Goal: Task Accomplishment & Management: Check status

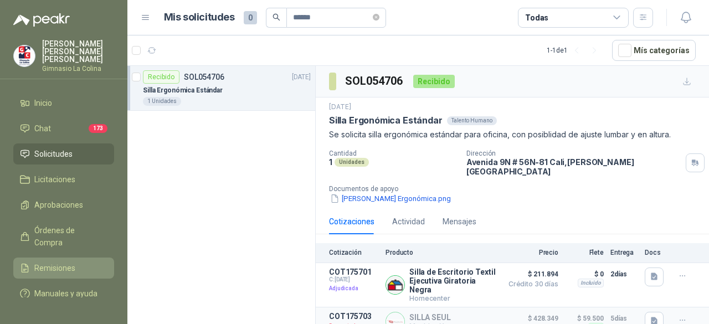
click at [55, 262] on span "Remisiones" at bounding box center [54, 268] width 41 height 12
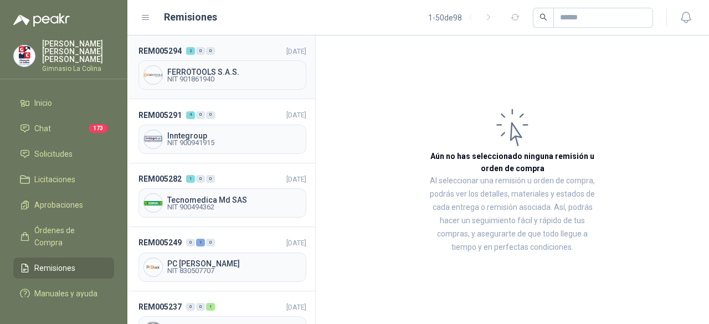
click at [195, 71] on span "FERROTOOLS S.A.S." at bounding box center [234, 72] width 134 height 8
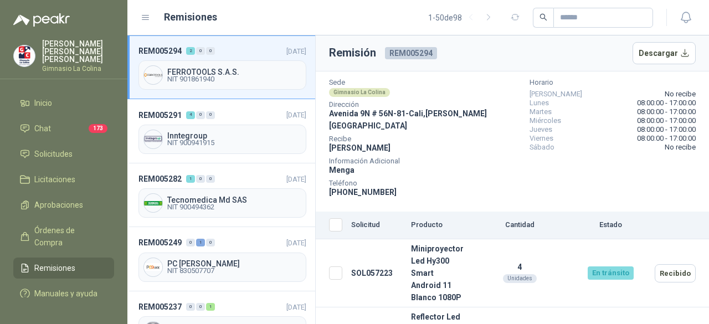
scroll to position [92, 0]
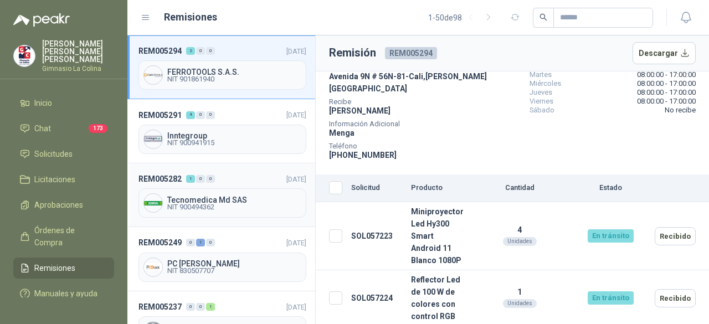
click at [183, 204] on span "NIT 900494362" at bounding box center [234, 207] width 134 height 7
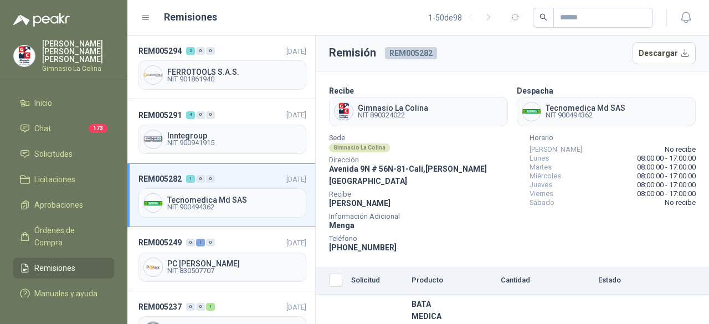
scroll to position [37, 0]
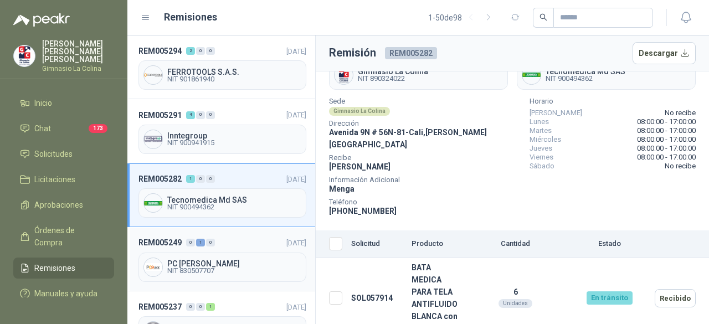
click at [182, 260] on span "PC [PERSON_NAME]" at bounding box center [234, 264] width 134 height 8
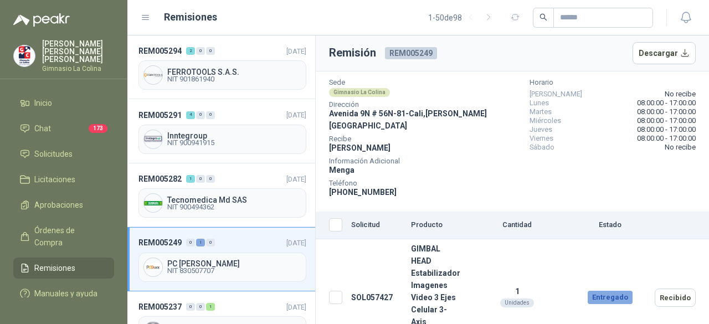
scroll to position [73, 0]
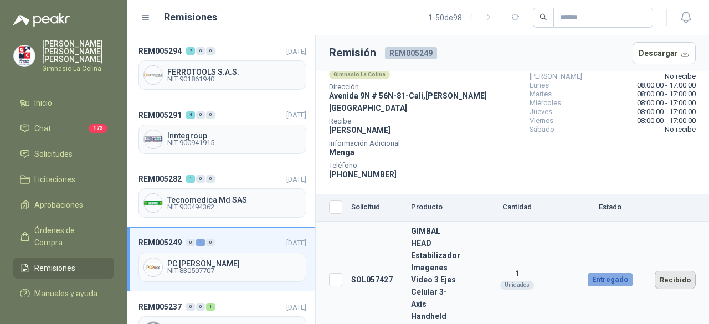
click at [673, 271] on button "Recibido" at bounding box center [675, 280] width 41 height 18
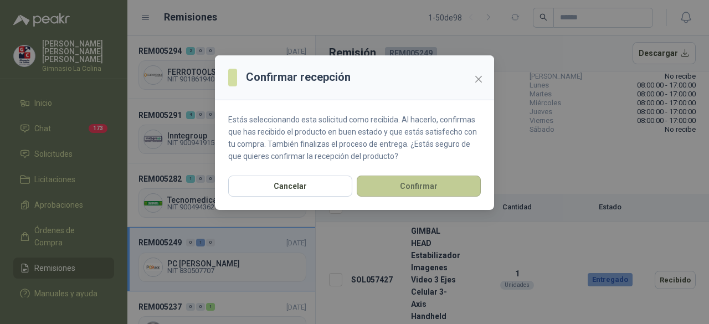
click at [435, 186] on button "Confirmar" at bounding box center [419, 186] width 124 height 21
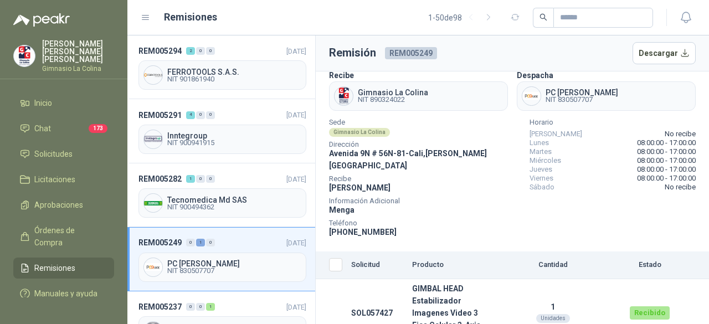
scroll to position [24, 0]
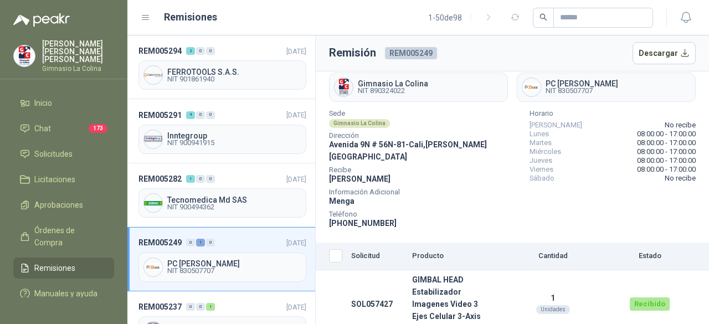
click at [54, 262] on span "Remisiones" at bounding box center [54, 268] width 41 height 12
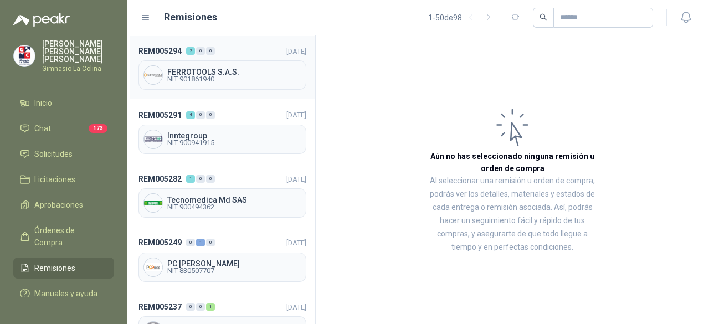
click at [214, 76] on span "NIT 901861940" at bounding box center [234, 79] width 134 height 7
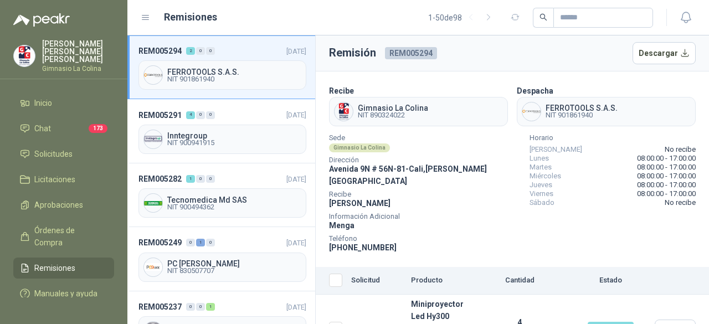
click at [201, 76] on span "NIT 901861940" at bounding box center [234, 79] width 134 height 7
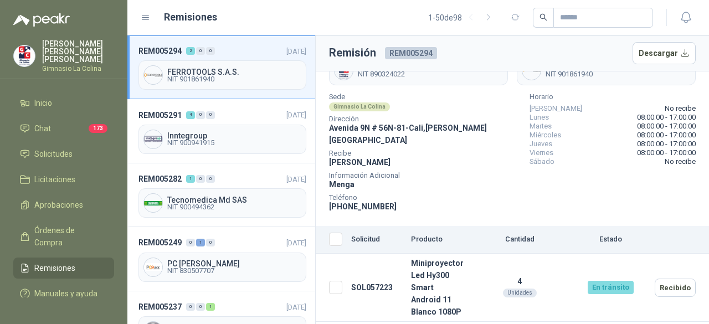
scroll to position [92, 0]
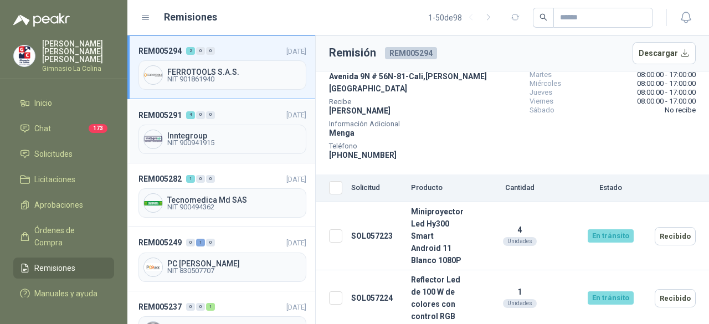
click at [175, 136] on span "Inntegroup" at bounding box center [234, 136] width 134 height 8
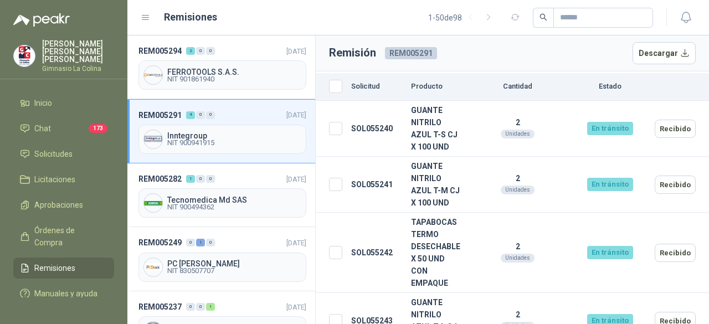
scroll to position [204, 0]
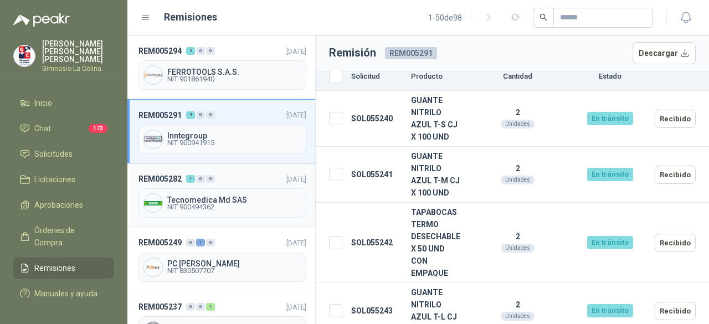
click at [183, 198] on span "Tecnomedica Md SAS" at bounding box center [234, 200] width 134 height 8
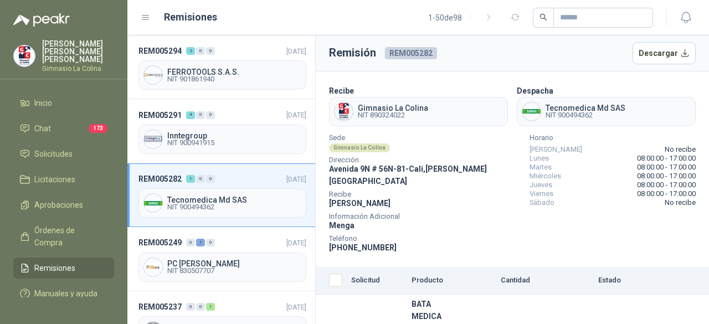
scroll to position [37, 0]
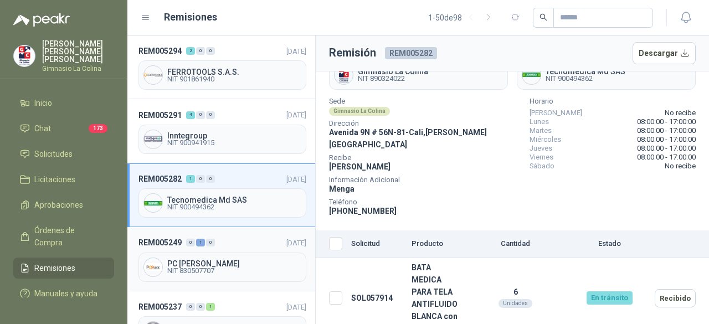
click at [188, 267] on span "NIT 830507707" at bounding box center [234, 270] width 134 height 7
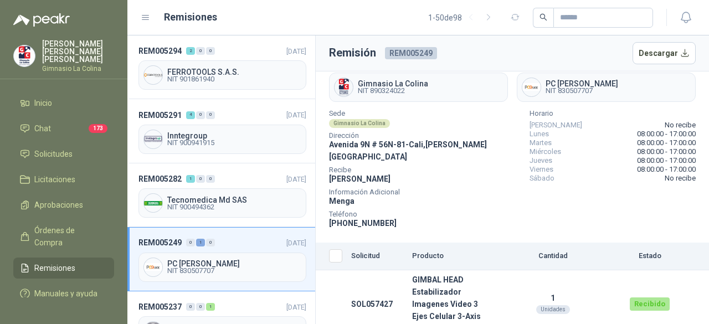
scroll to position [111, 0]
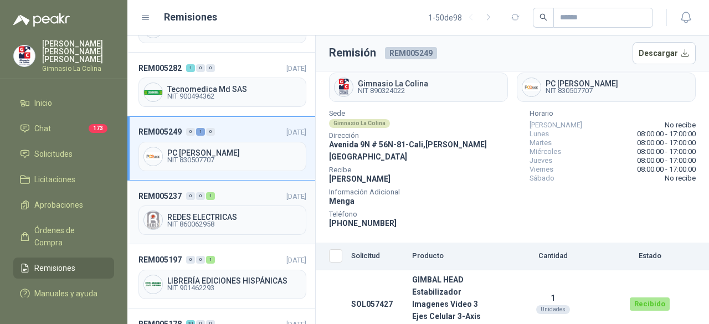
click at [213, 221] on span "NIT 860062958" at bounding box center [234, 224] width 134 height 7
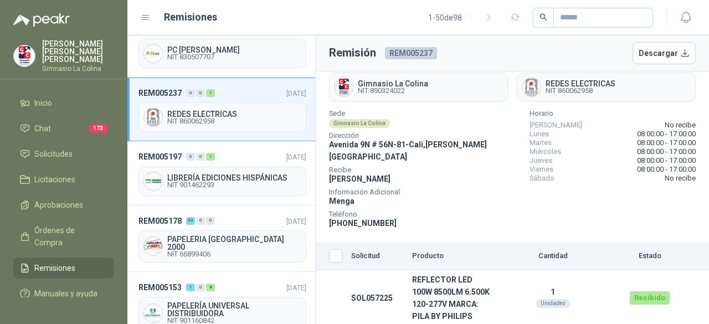
scroll to position [221, 0]
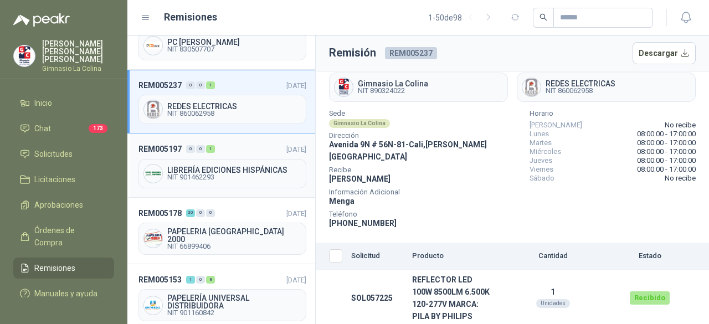
click at [224, 174] on span "NIT 901462293" at bounding box center [234, 177] width 134 height 7
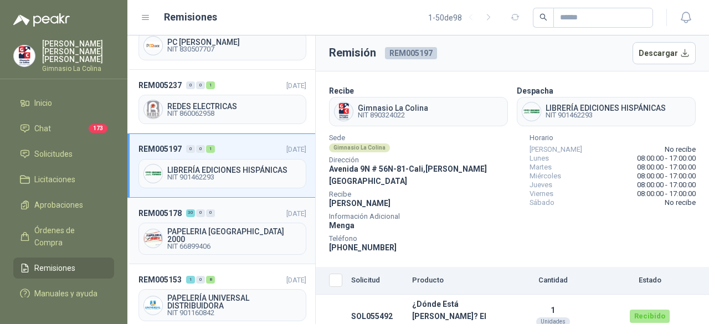
click at [204, 243] on span "NIT 66899406" at bounding box center [234, 246] width 134 height 7
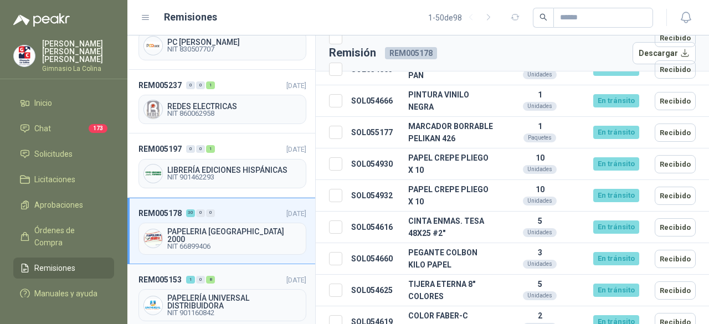
scroll to position [277, 0]
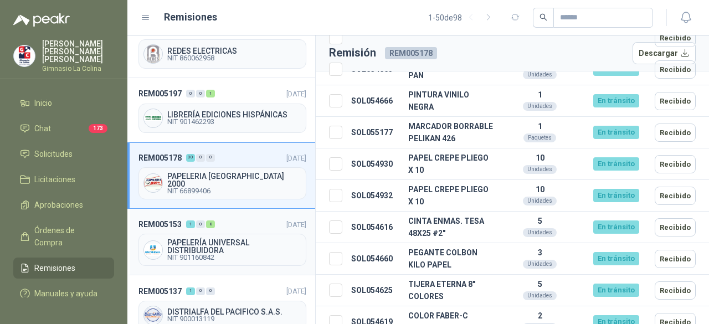
click at [224, 254] on span "NIT 901160842" at bounding box center [234, 257] width 134 height 7
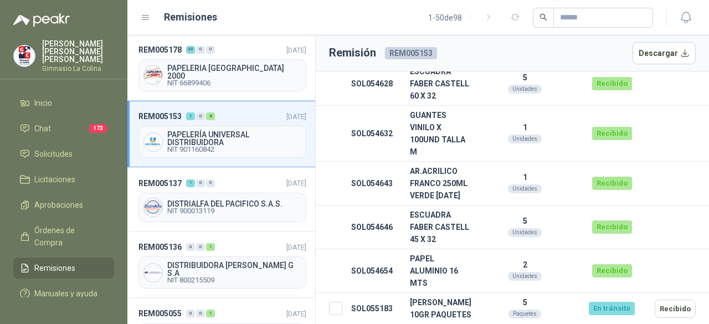
scroll to position [388, 0]
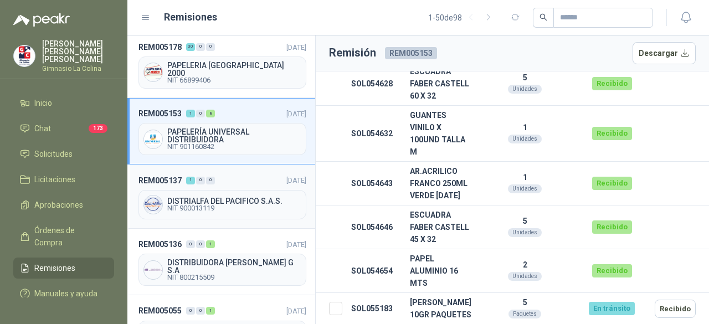
click at [207, 205] on span "NIT 900013119" at bounding box center [234, 208] width 134 height 7
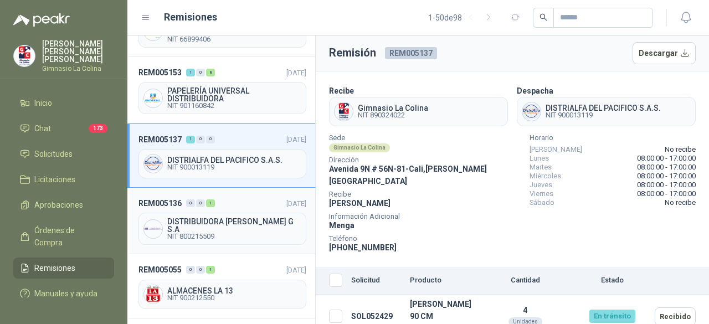
scroll to position [443, 0]
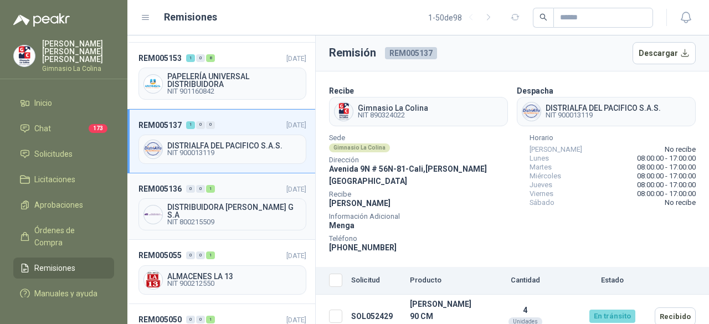
click at [199, 203] on span "DISTRIBUIDORA [PERSON_NAME] G S.A" at bounding box center [234, 211] width 134 height 16
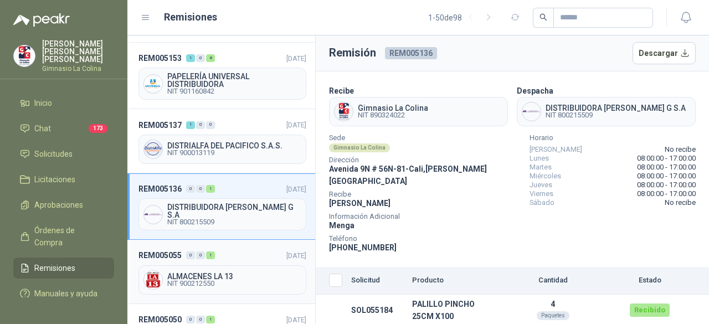
click at [210, 280] on span "NIT 900212550" at bounding box center [234, 283] width 134 height 7
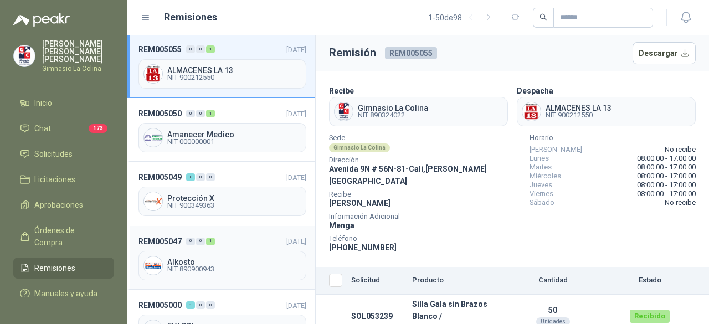
scroll to position [664, 0]
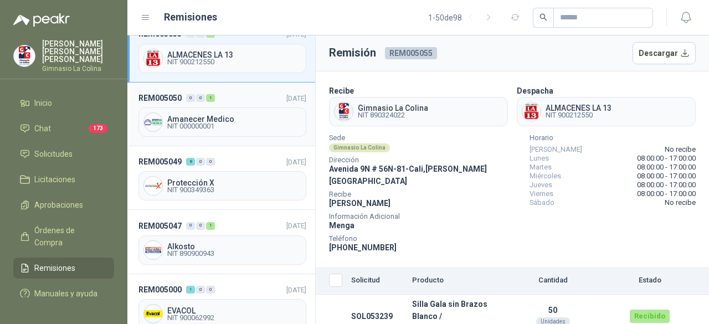
click at [203, 115] on span "Amanecer Medico" at bounding box center [234, 119] width 134 height 8
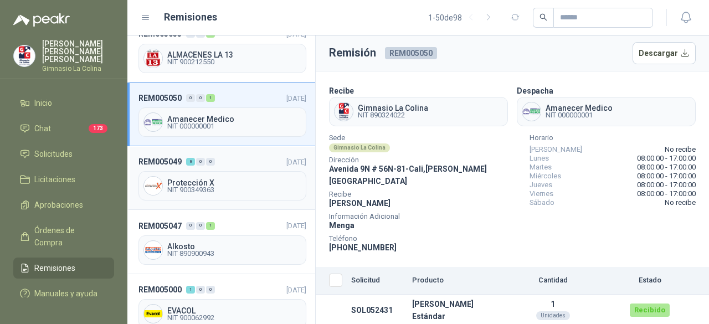
click at [197, 179] on span "Protección X" at bounding box center [234, 183] width 134 height 8
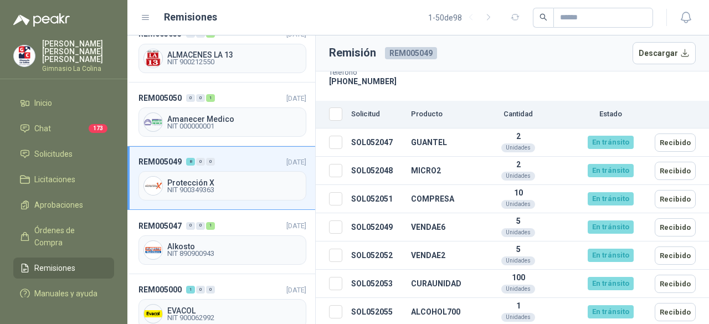
scroll to position [181, 0]
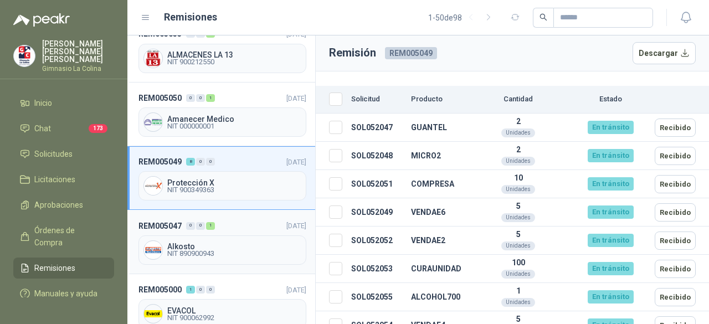
click at [188, 250] on span "NIT 890900943" at bounding box center [234, 253] width 134 height 7
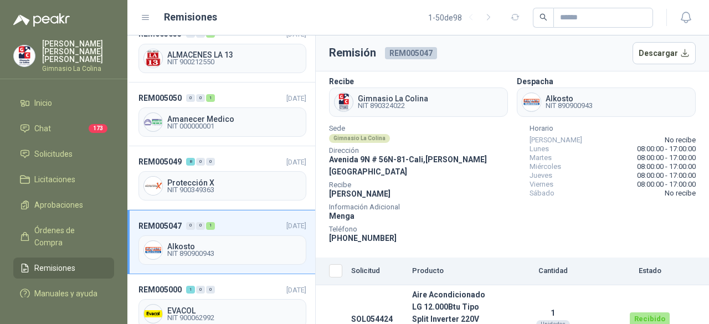
scroll to position [12, 0]
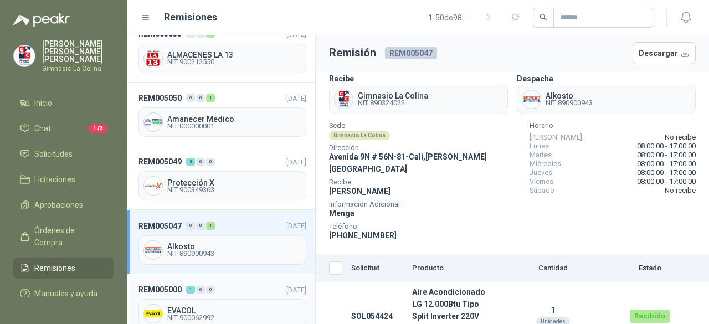
click at [222, 315] on span "NIT 900062992" at bounding box center [234, 318] width 134 height 7
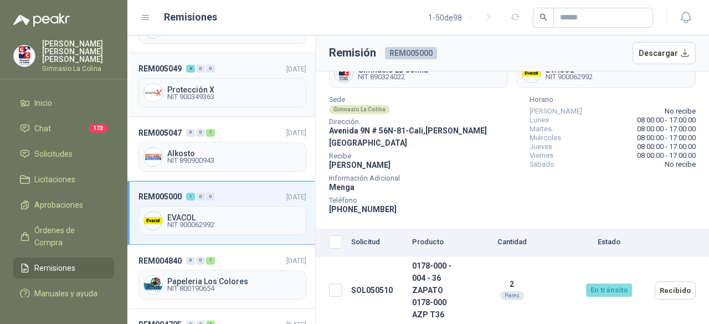
scroll to position [775, 0]
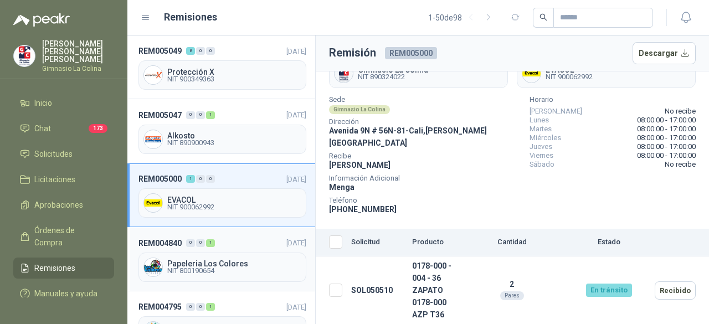
click at [245, 267] on span "NIT 800190654" at bounding box center [234, 270] width 134 height 7
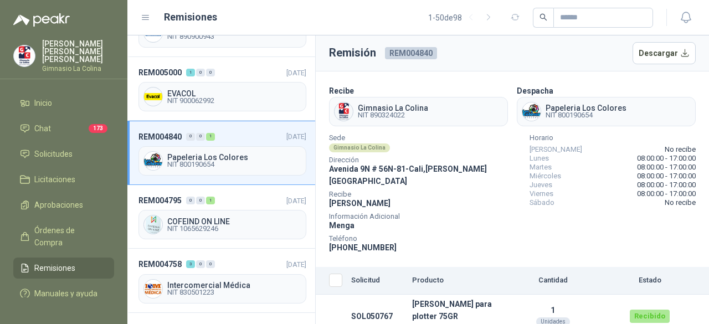
scroll to position [886, 0]
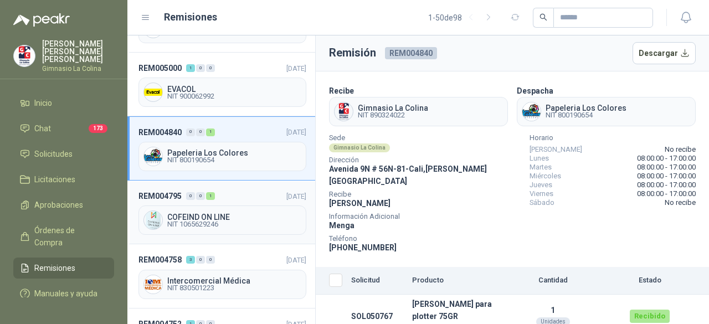
click at [212, 221] on span "NIT 1065629246" at bounding box center [234, 224] width 134 height 7
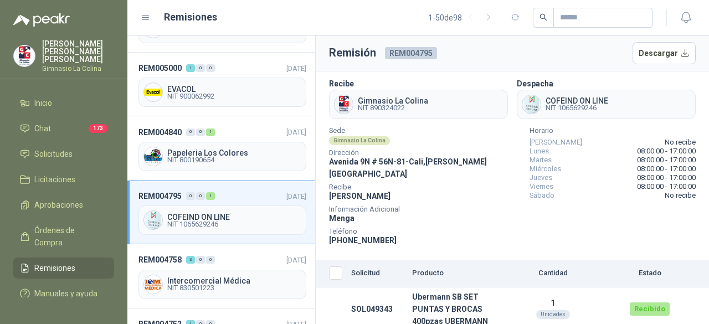
scroll to position [12, 0]
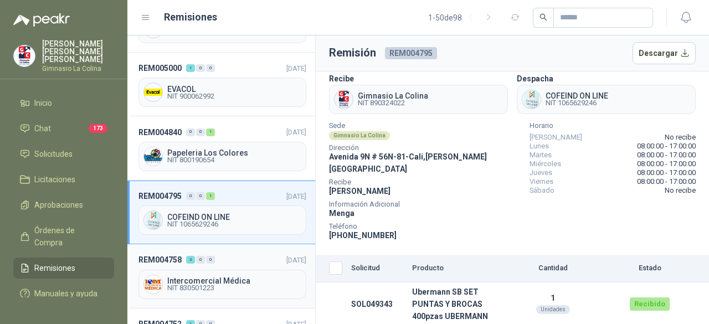
click at [211, 285] on span "NIT 830501223" at bounding box center [234, 288] width 134 height 7
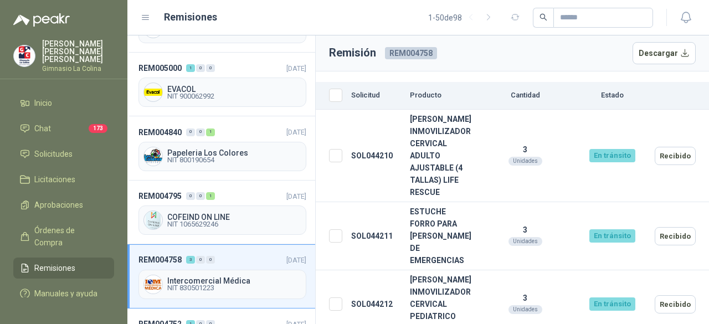
scroll to position [941, 0]
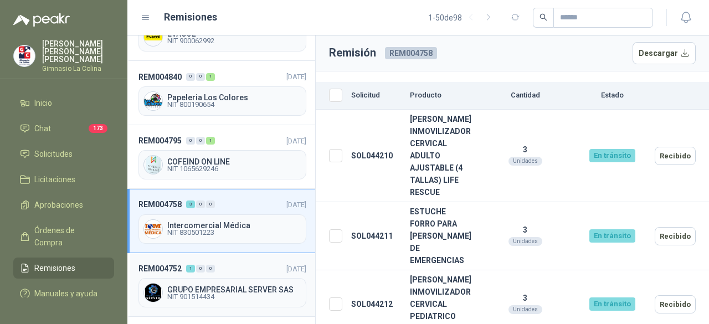
click at [183, 286] on span "GRUPO EMPRESARIAL SERVER SAS" at bounding box center [234, 290] width 134 height 8
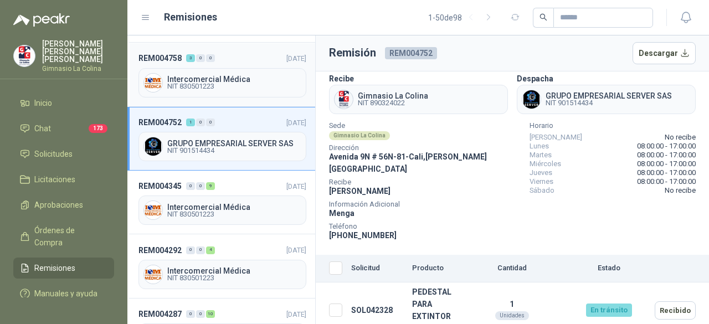
scroll to position [1107, 0]
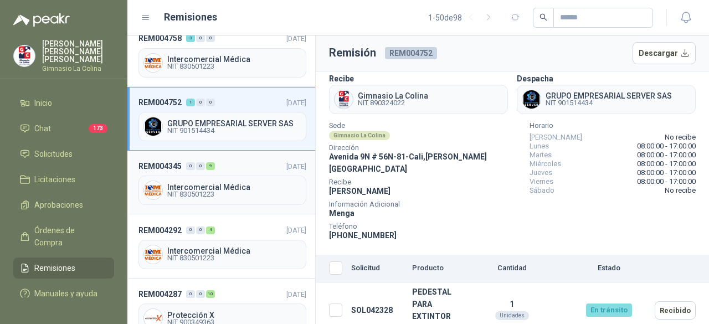
click at [221, 183] on span "Intercomercial Médica" at bounding box center [234, 187] width 134 height 8
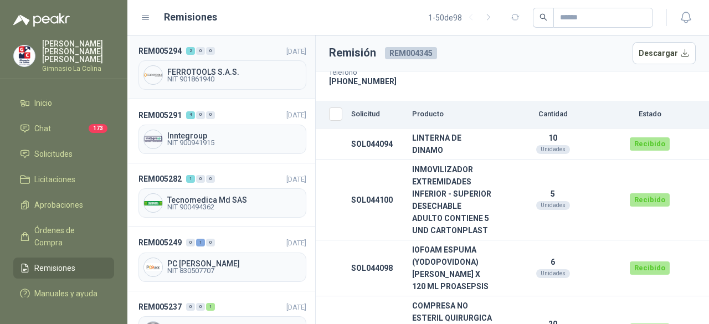
click at [208, 74] on span "FERROTOOLS S.A.S." at bounding box center [234, 72] width 134 height 8
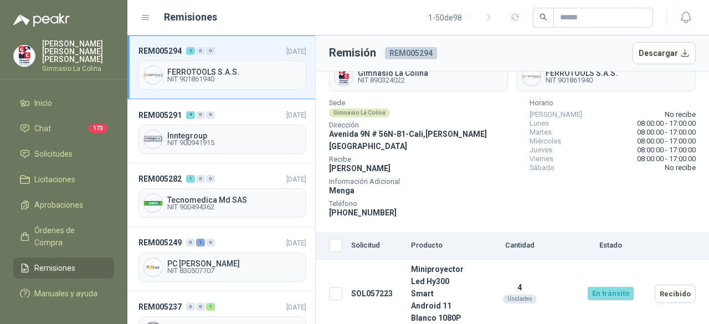
scroll to position [92, 0]
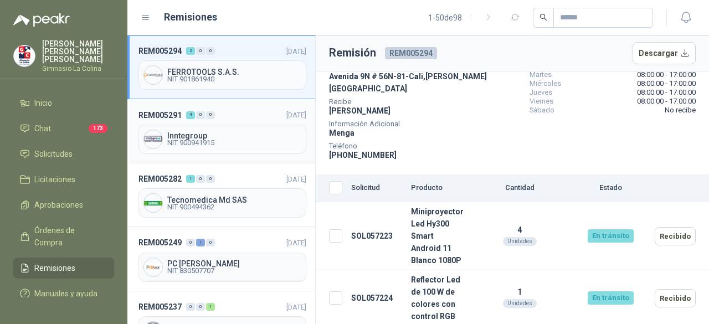
click at [196, 136] on span "Inntegroup" at bounding box center [234, 136] width 134 height 8
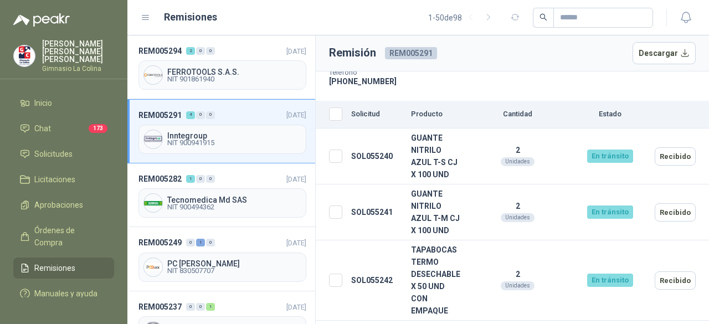
scroll to position [204, 0]
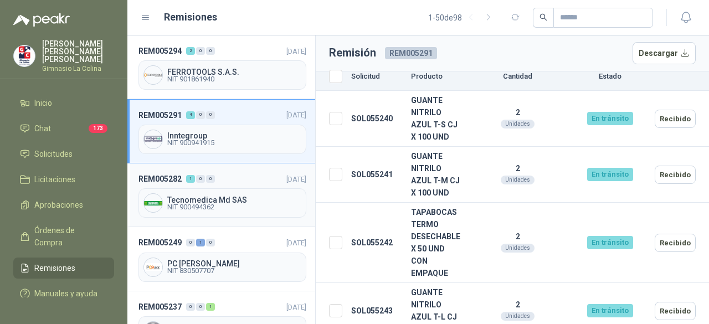
click at [200, 199] on span "Tecnomedica Md SAS" at bounding box center [234, 200] width 134 height 8
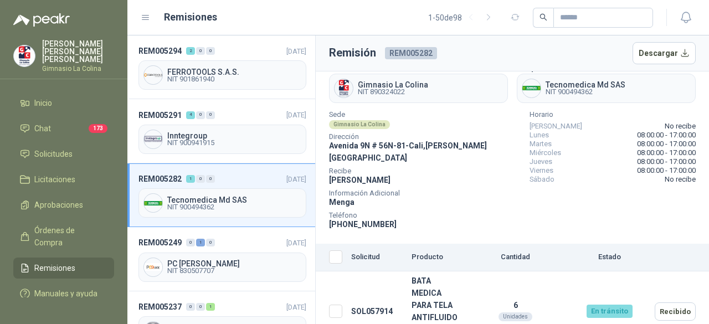
scroll to position [37, 0]
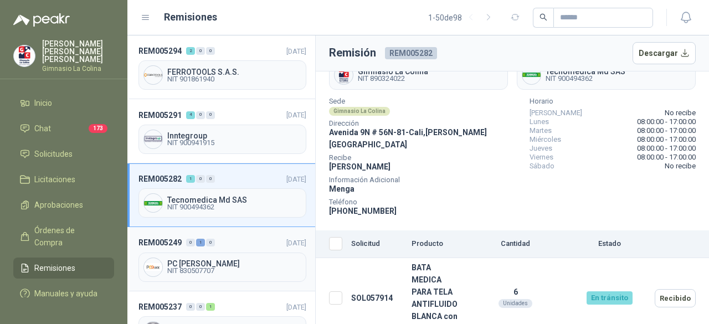
click at [199, 260] on span "PC [PERSON_NAME]" at bounding box center [234, 264] width 134 height 8
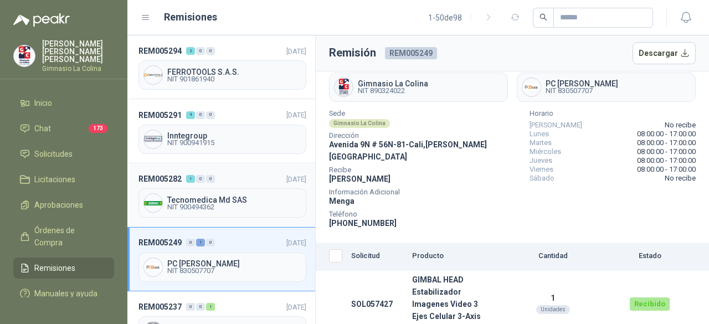
scroll to position [111, 0]
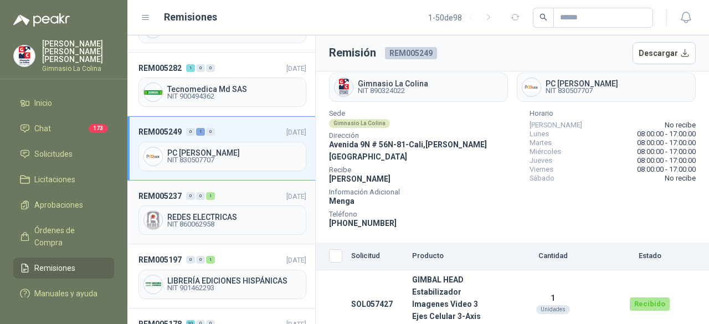
click at [189, 221] on span "NIT 860062958" at bounding box center [234, 224] width 134 height 7
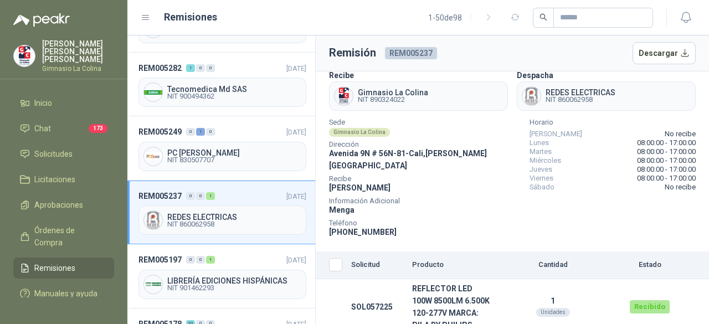
scroll to position [24, 0]
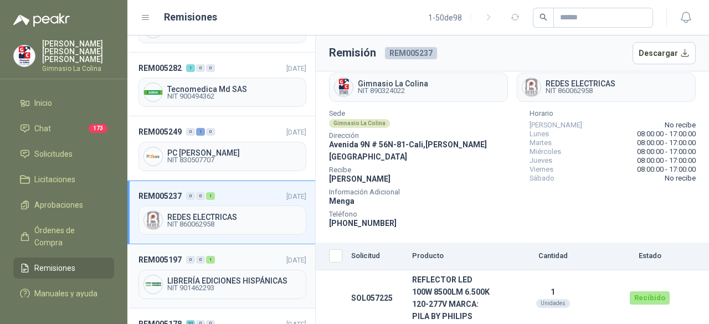
click at [209, 285] on span "NIT 901462293" at bounding box center [234, 288] width 134 height 7
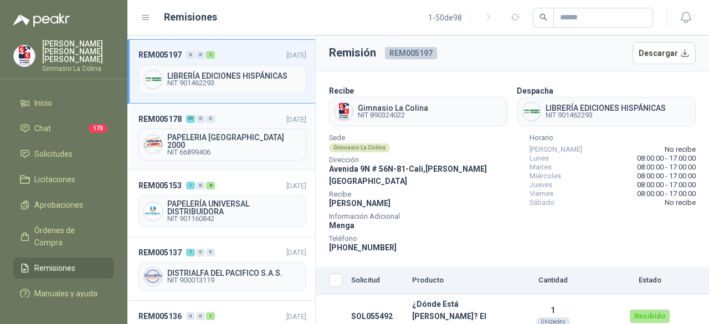
scroll to position [277, 0]
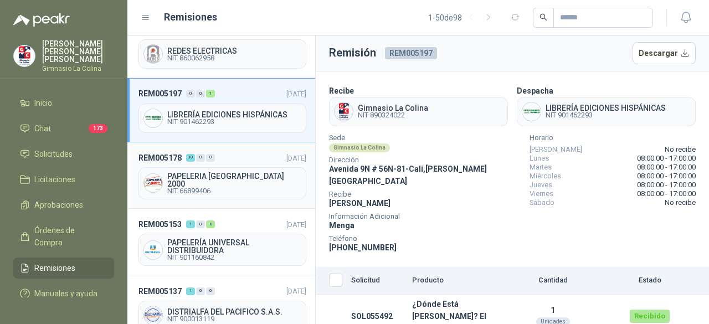
click at [201, 188] on span "NIT 66899406" at bounding box center [234, 191] width 134 height 7
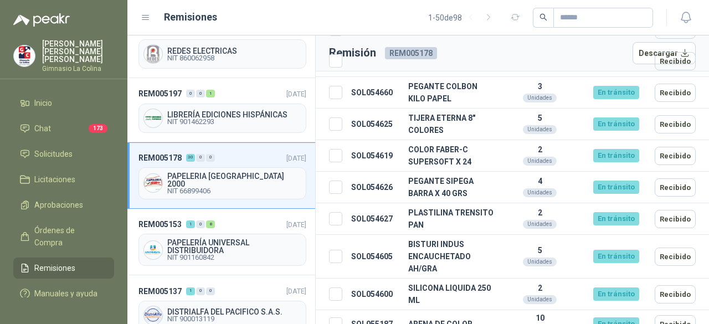
scroll to position [996, 0]
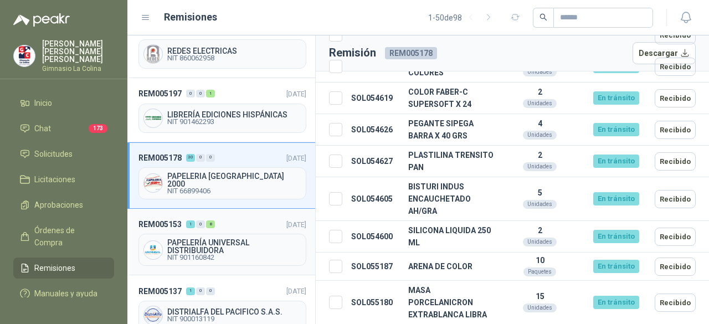
click at [226, 239] on span "PAPELERÍA UNIVERSAL DISTRIBUIDORA" at bounding box center [234, 247] width 134 height 16
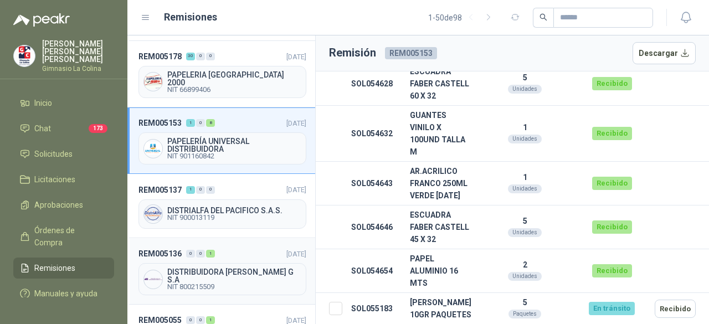
scroll to position [388, 0]
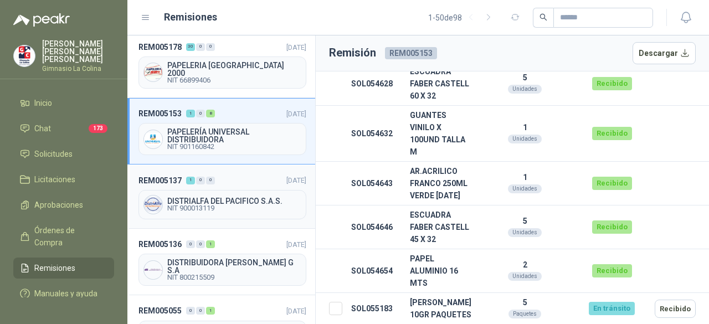
click at [202, 197] on span "DISTRIALFA DEL PACIFICO S.A.S." at bounding box center [234, 201] width 134 height 8
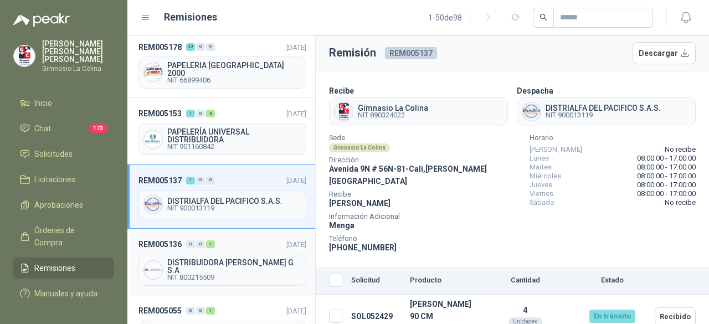
click at [237, 259] on span "DISTRIBUIDORA [PERSON_NAME] G S.A" at bounding box center [234, 267] width 134 height 16
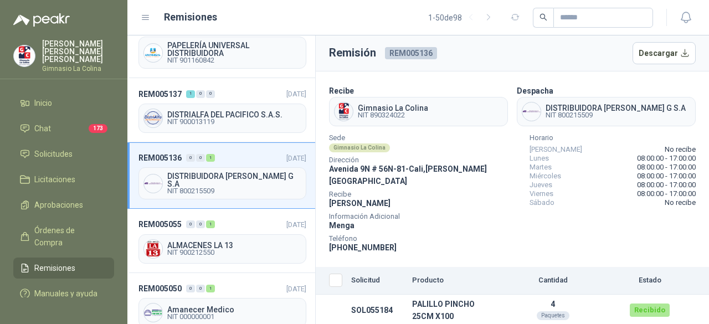
scroll to position [498, 0]
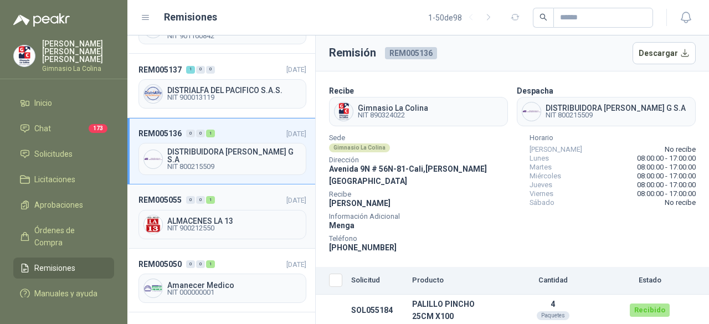
click at [203, 225] on span "NIT 900212550" at bounding box center [234, 228] width 134 height 7
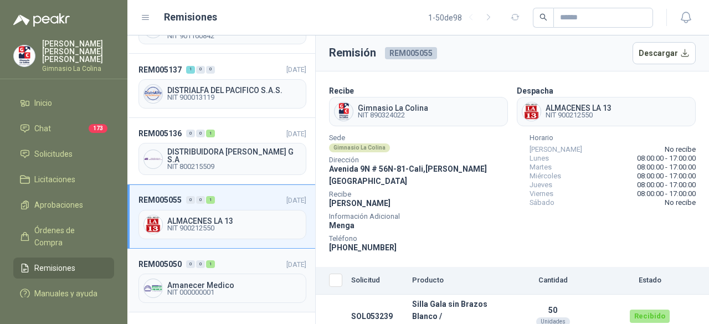
click at [197, 281] on span "Amanecer Medico" at bounding box center [234, 285] width 134 height 8
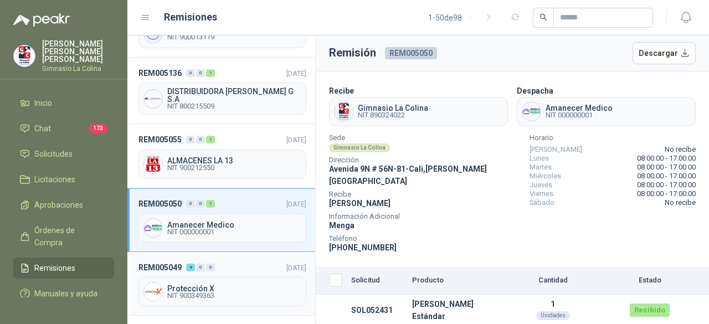
scroll to position [609, 0]
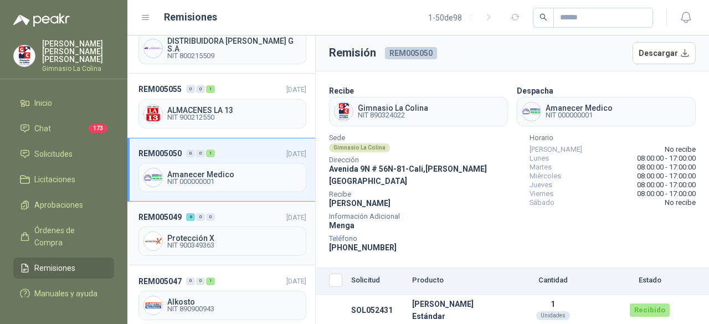
click at [220, 242] on span "NIT 900349363" at bounding box center [234, 245] width 134 height 7
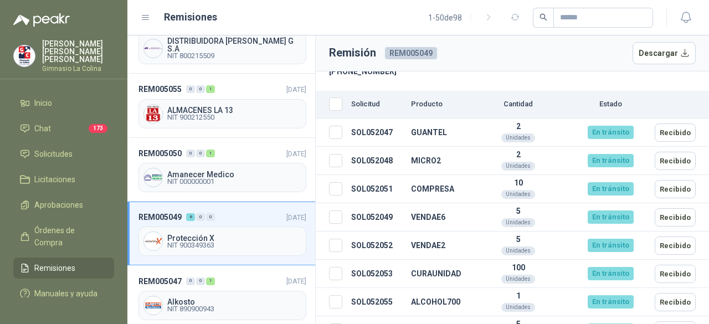
scroll to position [181, 0]
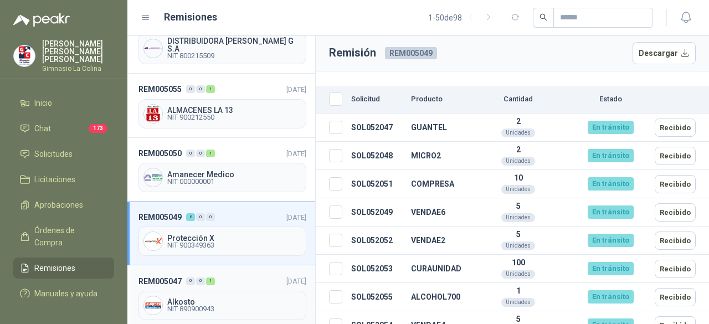
click at [194, 306] on span "NIT 890900943" at bounding box center [234, 309] width 134 height 7
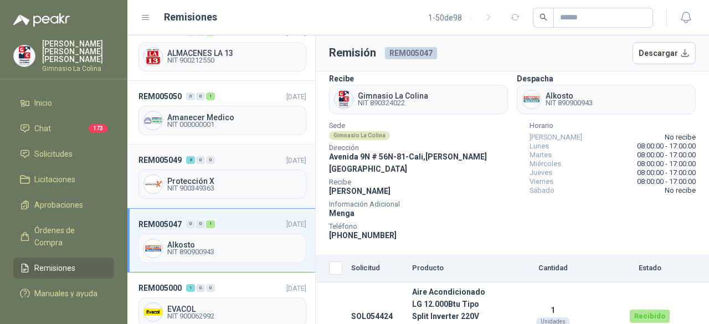
scroll to position [775, 0]
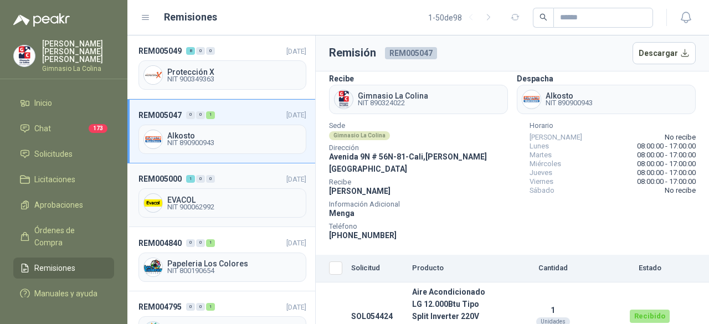
click at [219, 196] on span "EVACOL" at bounding box center [234, 200] width 134 height 8
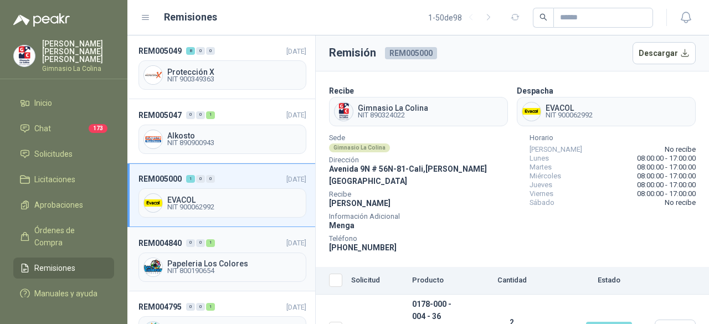
click at [251, 267] on span "NIT 800190654" at bounding box center [234, 270] width 134 height 7
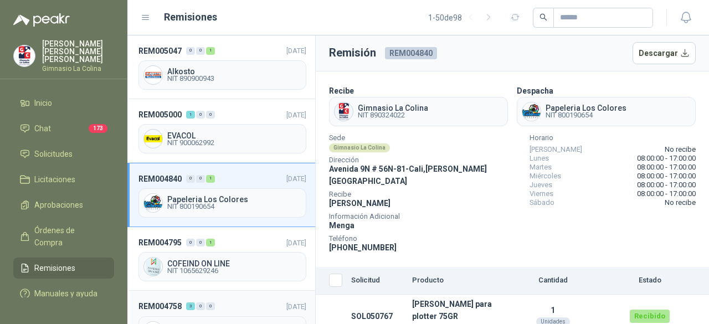
scroll to position [941, 0]
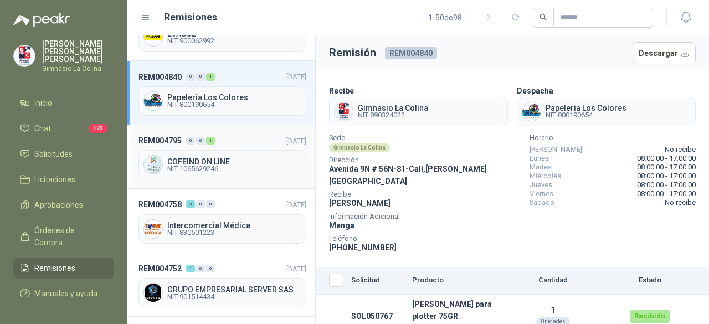
click at [217, 166] on span "NIT 1065629246" at bounding box center [234, 169] width 134 height 7
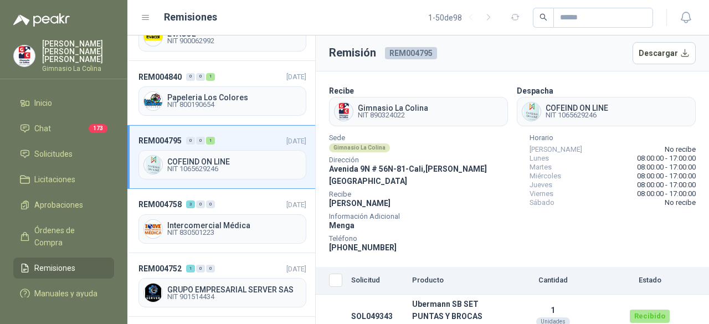
scroll to position [12, 0]
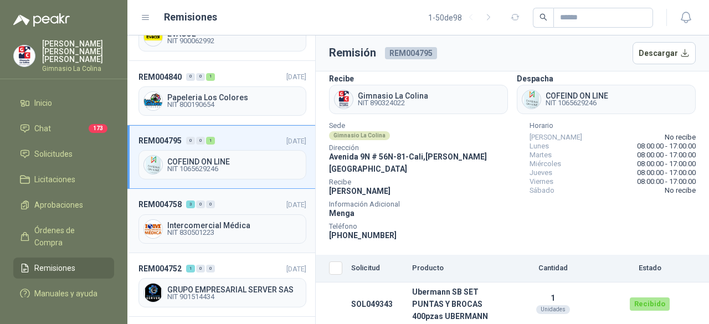
click at [230, 229] on span "NIT 830501223" at bounding box center [234, 232] width 134 height 7
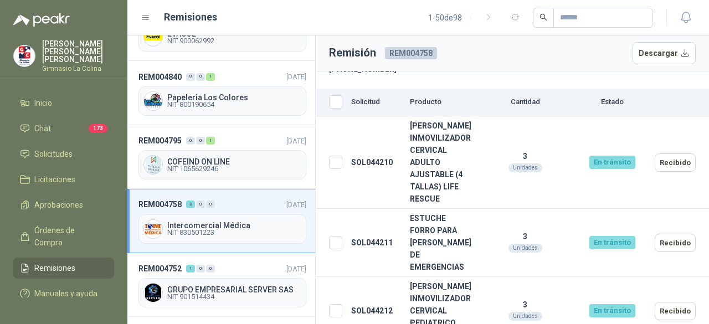
scroll to position [185, 0]
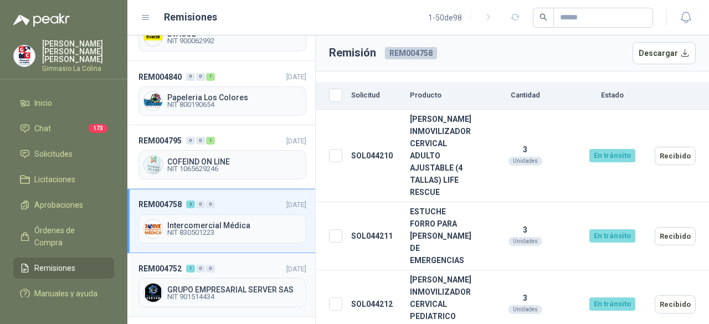
click at [221, 286] on span "GRUPO EMPRESARIAL SERVER SAS" at bounding box center [234, 290] width 134 height 8
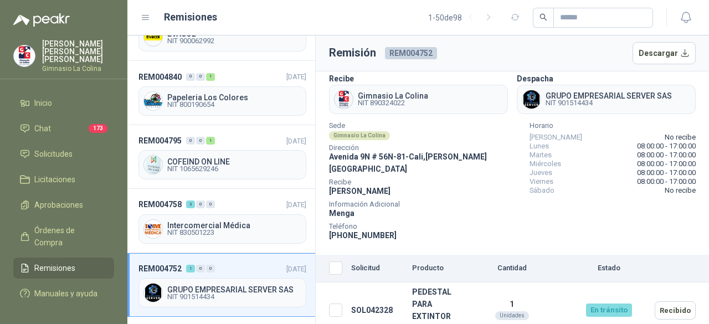
scroll to position [1052, 0]
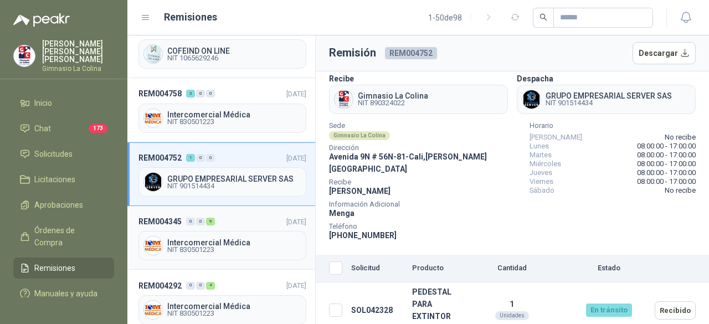
click at [205, 246] on span "NIT 830501223" at bounding box center [234, 249] width 134 height 7
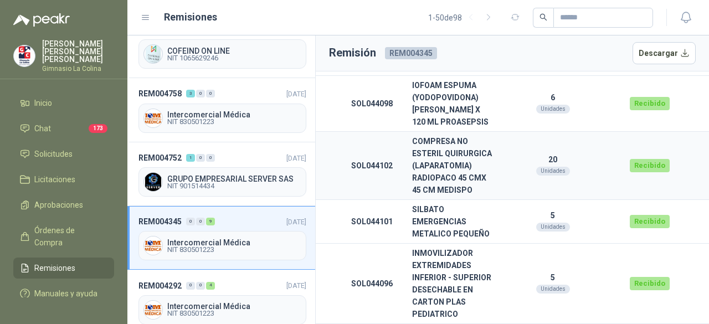
scroll to position [332, 0]
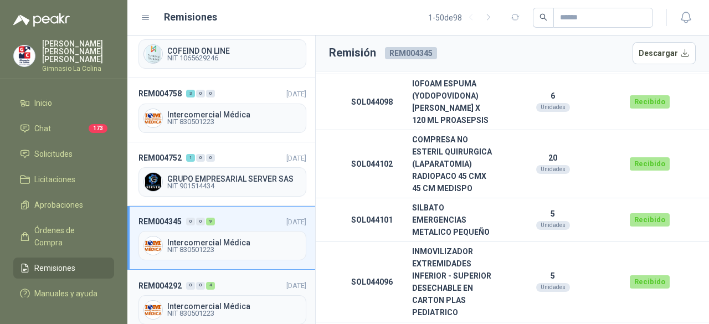
click at [198, 310] on span "NIT 830501223" at bounding box center [234, 313] width 134 height 7
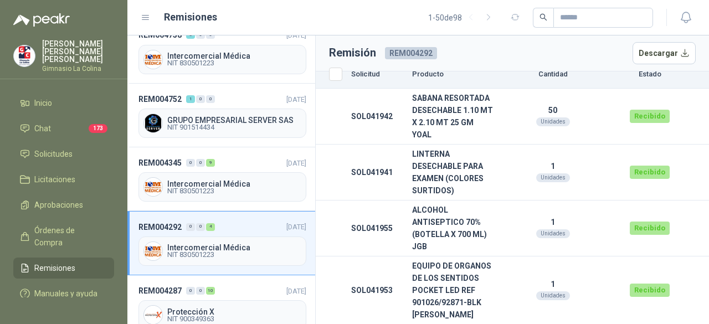
scroll to position [1218, 0]
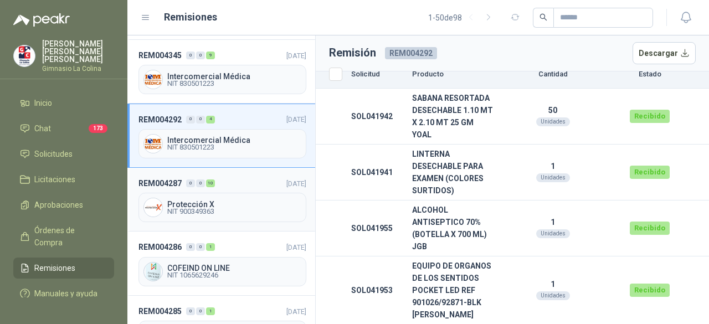
click at [209, 200] on span "Protección X" at bounding box center [234, 204] width 134 height 8
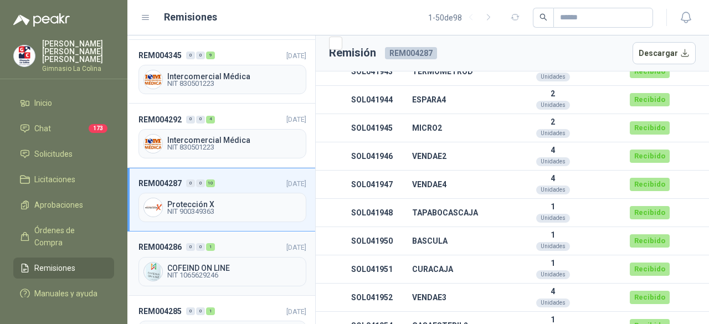
scroll to position [1274, 0]
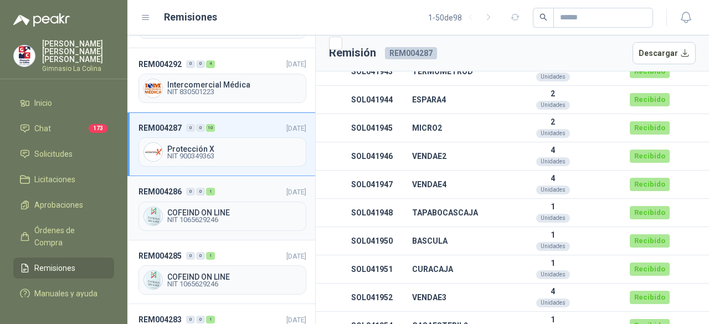
click at [196, 217] on span "NIT 1065629246" at bounding box center [234, 220] width 134 height 7
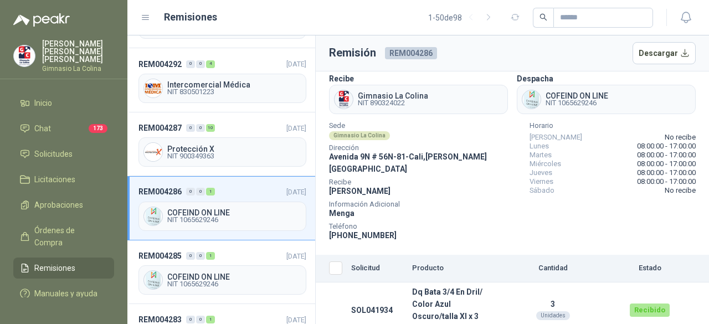
scroll to position [1329, 0]
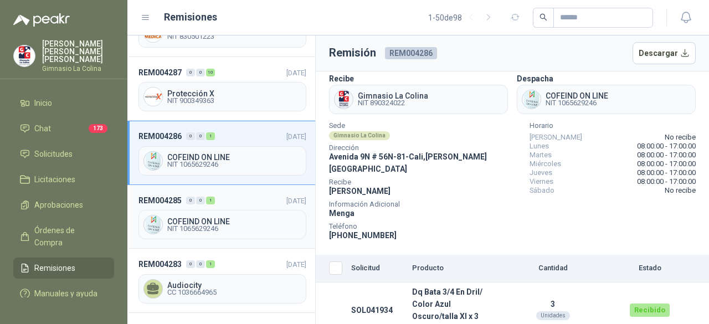
click at [228, 218] on span "COFEIND ON LINE" at bounding box center [234, 222] width 134 height 8
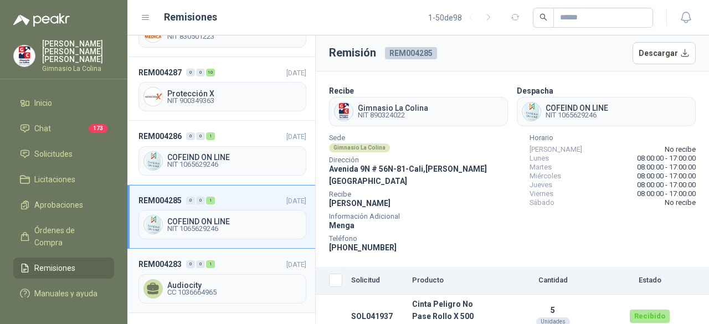
scroll to position [1384, 0]
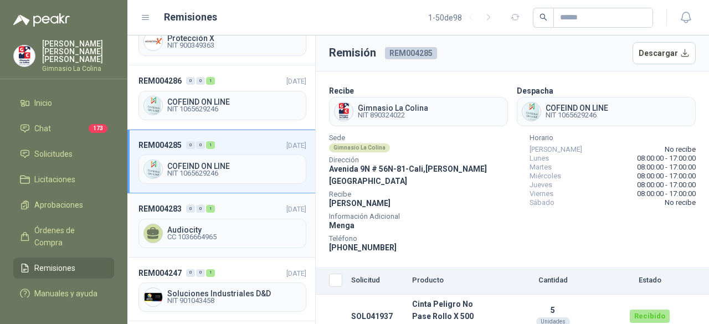
click at [194, 234] on span "CC 1036664965" at bounding box center [234, 237] width 134 height 7
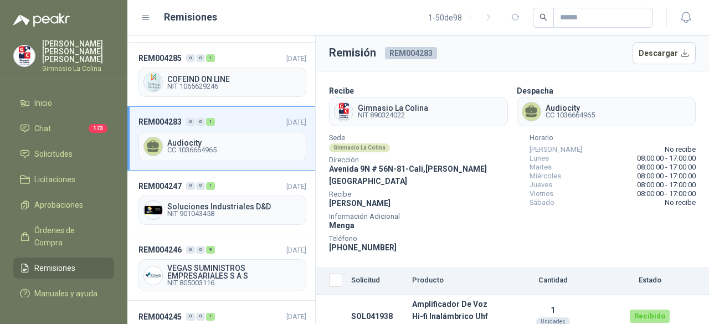
scroll to position [1495, 0]
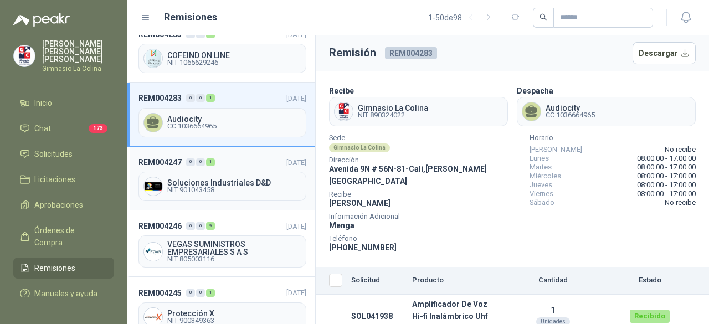
click at [203, 187] on span "NIT 901043458" at bounding box center [234, 190] width 134 height 7
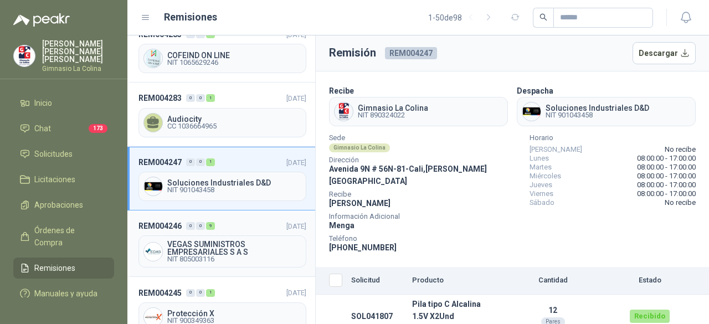
click at [231, 240] on span "VEGAS SUMINISTROS EMPRESARIALES S A S" at bounding box center [234, 248] width 134 height 16
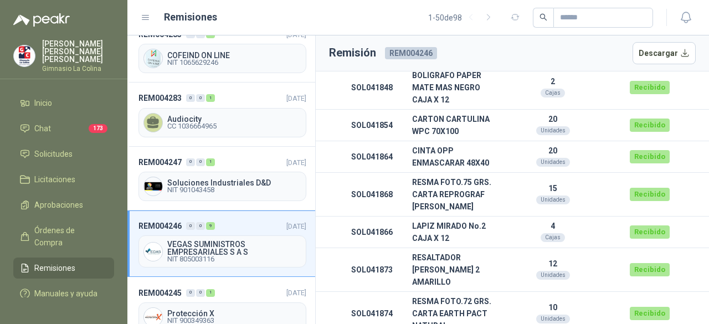
scroll to position [352, 0]
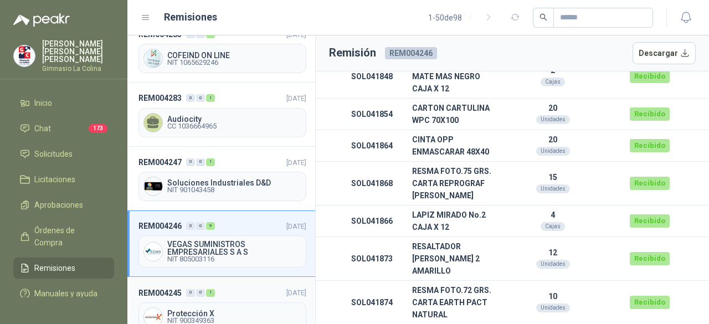
click at [206, 317] on span "NIT 900349363" at bounding box center [234, 320] width 134 height 7
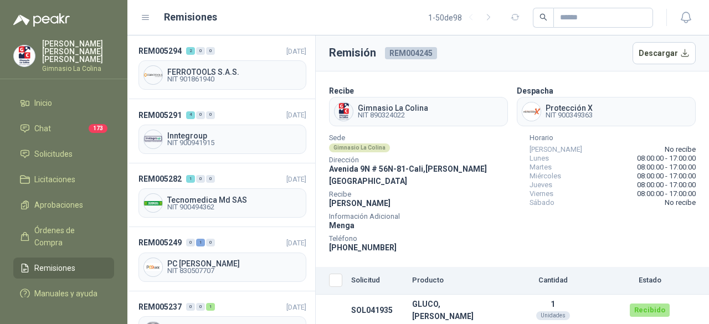
click at [64, 262] on span "Remisiones" at bounding box center [54, 268] width 41 height 12
